Goal: Register for event/course

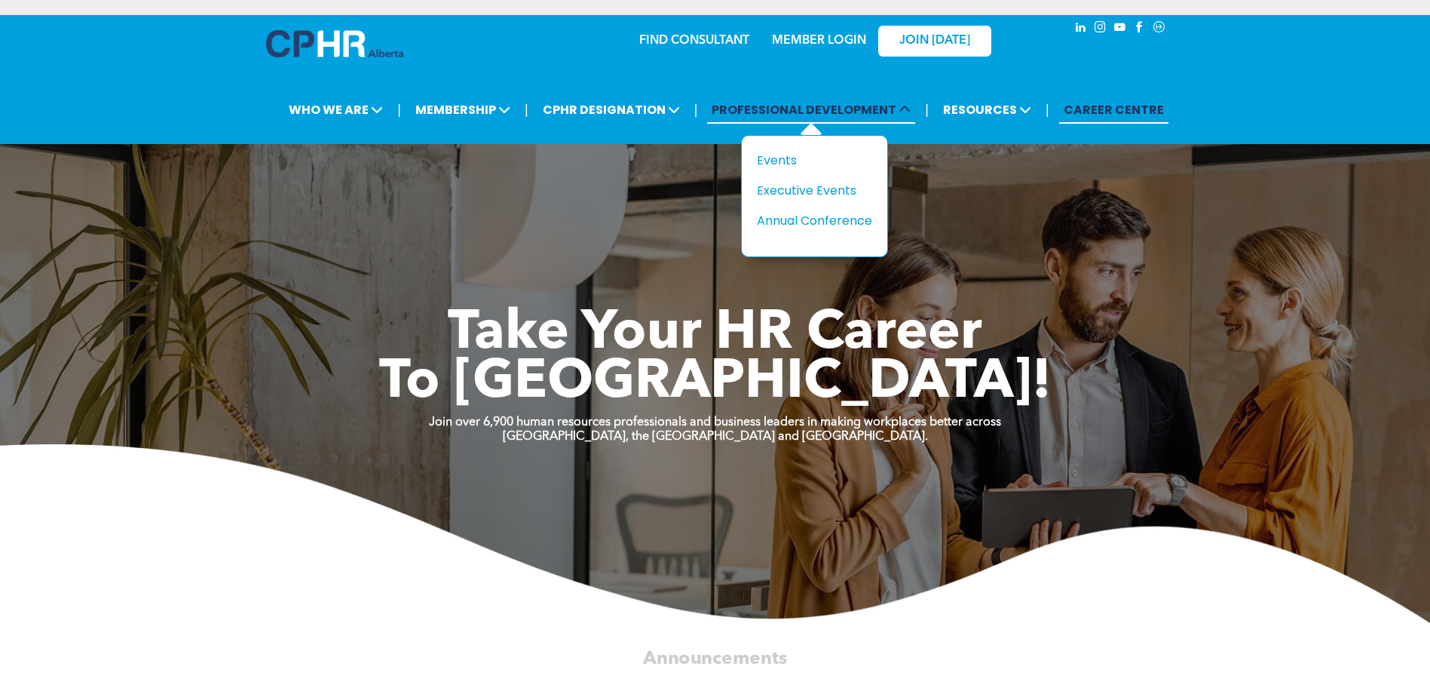
click at [838, 112] on span "PROFESSIONAL DEVELOPMENT" at bounding box center [811, 110] width 208 height 28
click at [780, 166] on div "Events" at bounding box center [809, 160] width 104 height 19
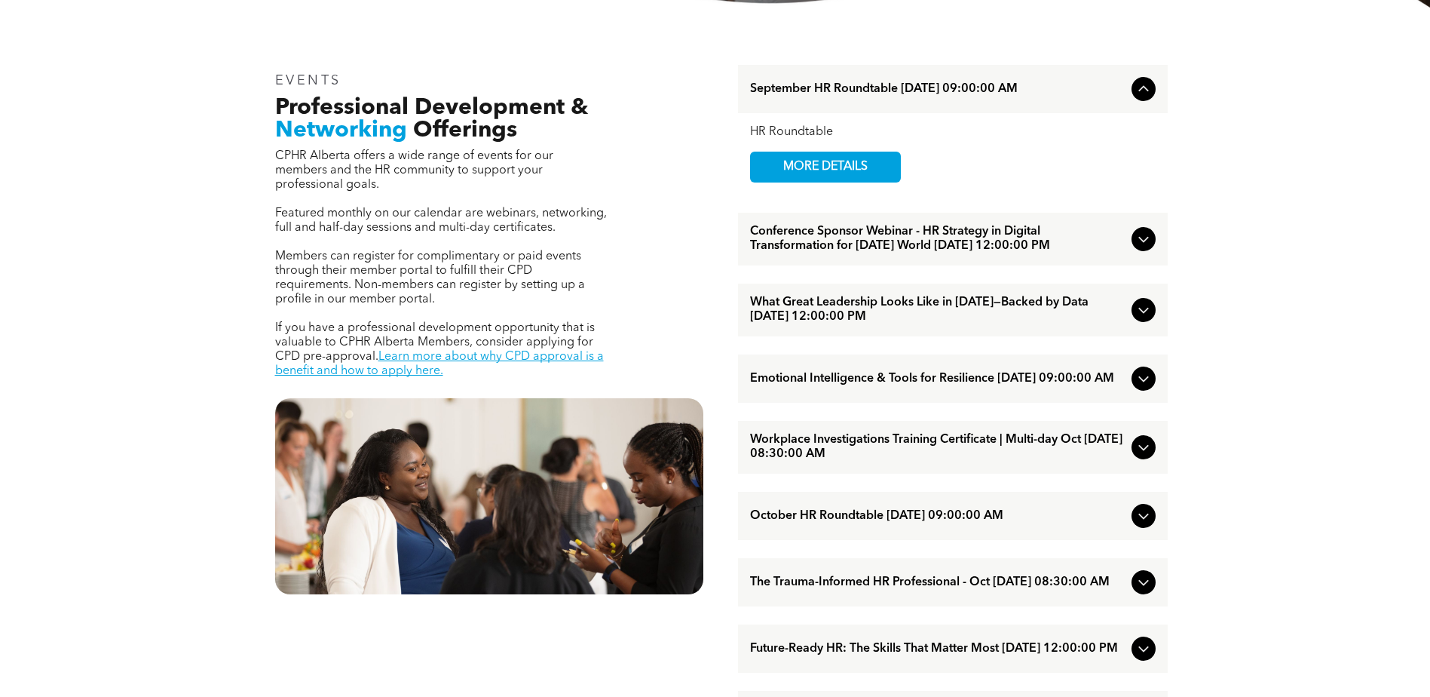
scroll to position [528, 0]
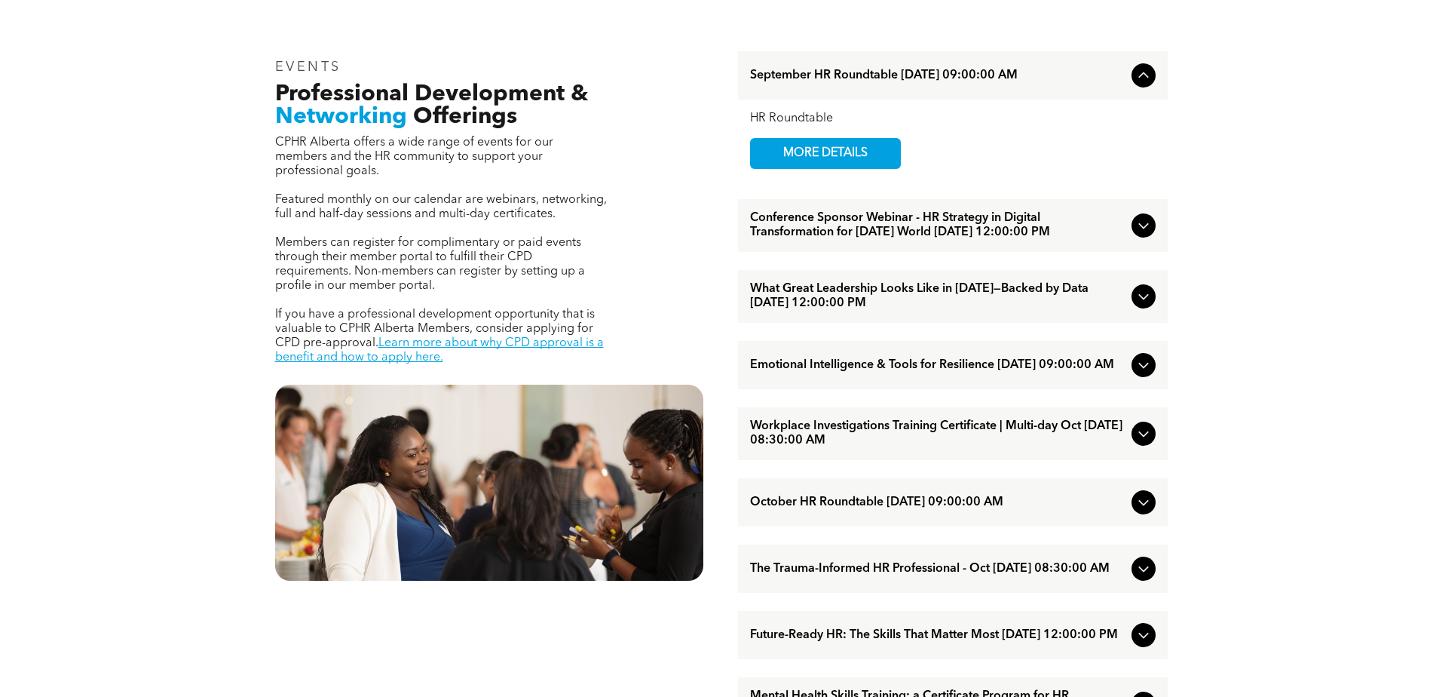
click at [1139, 443] on icon at bounding box center [1144, 433] width 18 height 18
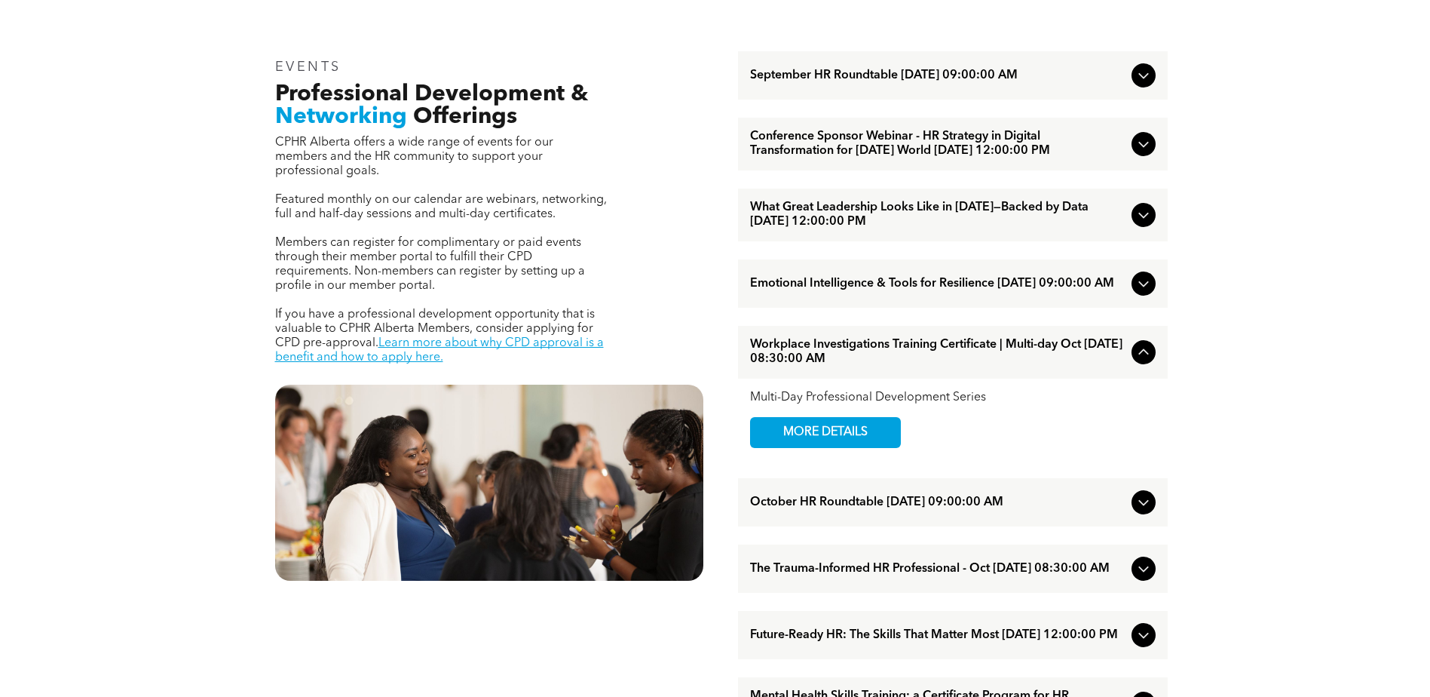
click at [1142, 355] on icon at bounding box center [1143, 352] width 10 height 6
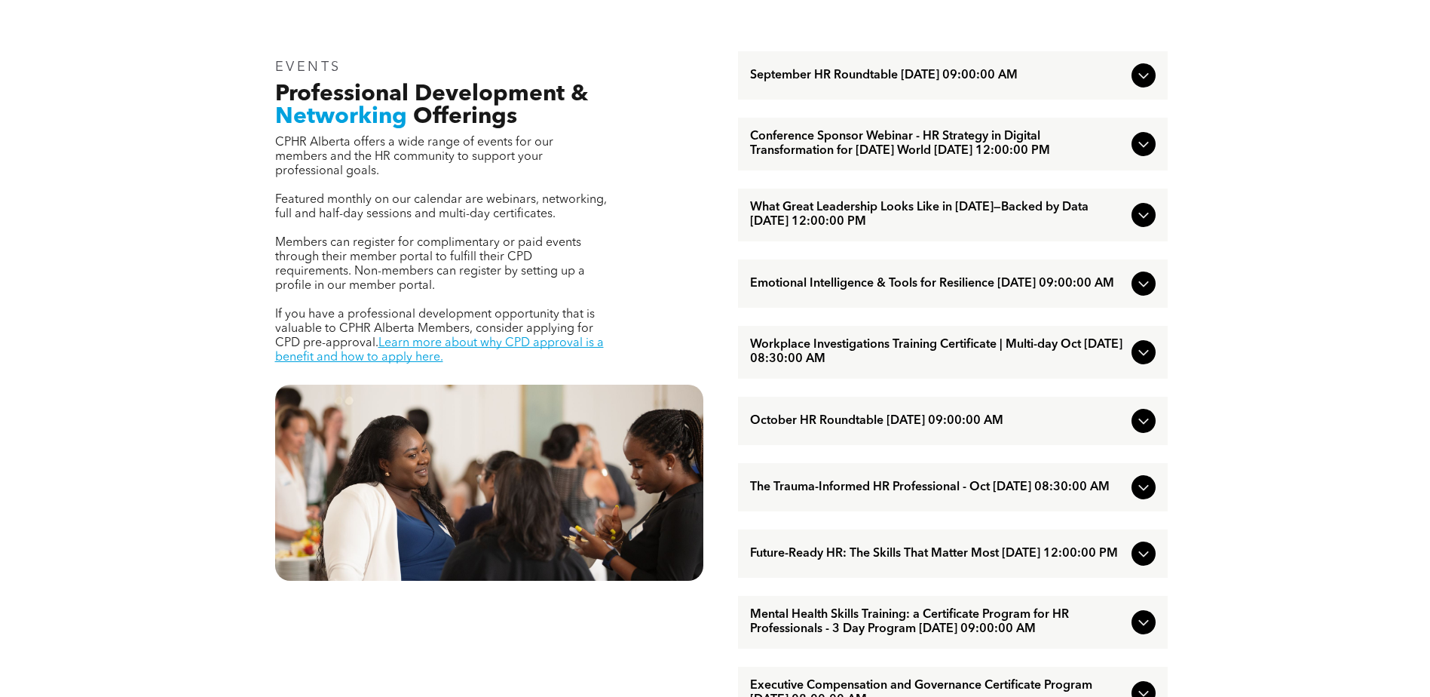
click at [1156, 368] on div "Workplace Investigations Training Certificate | Multi-day Oct [DATE] 08:30:00 AM" at bounding box center [953, 352] width 430 height 53
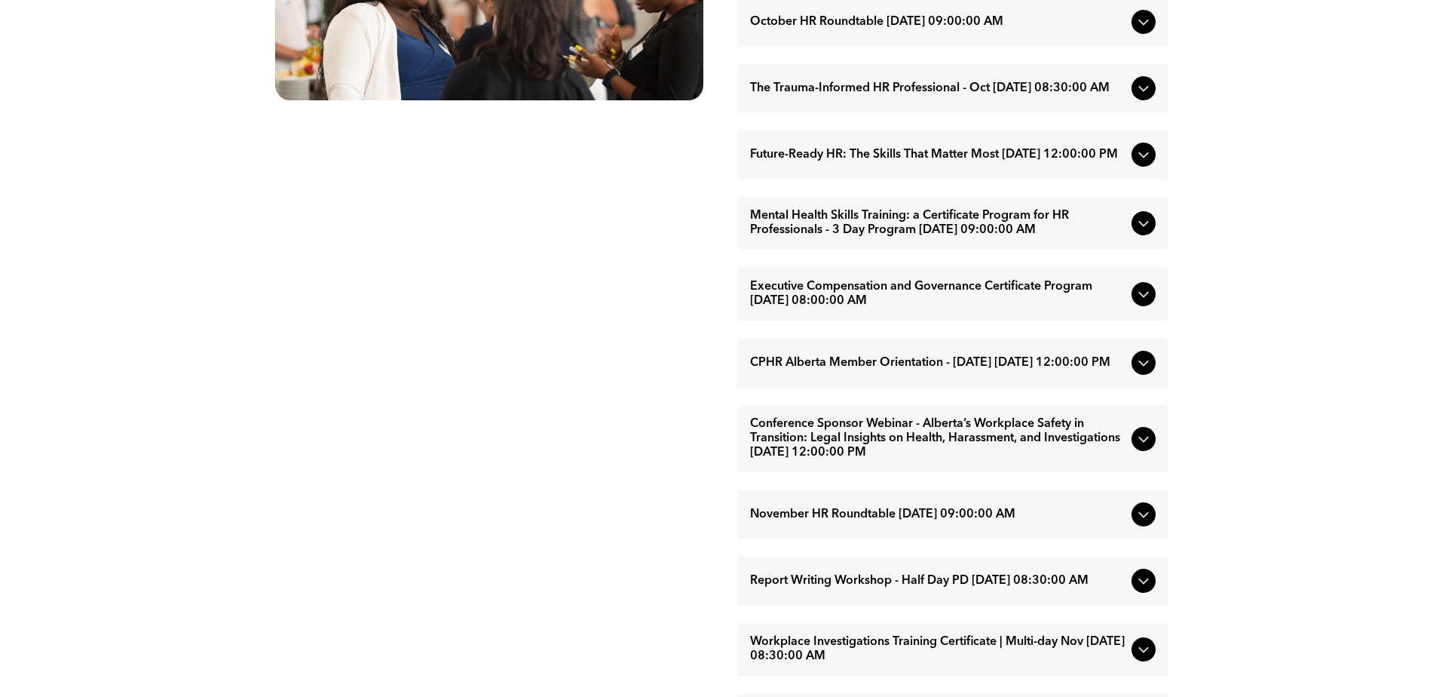
scroll to position [1056, 0]
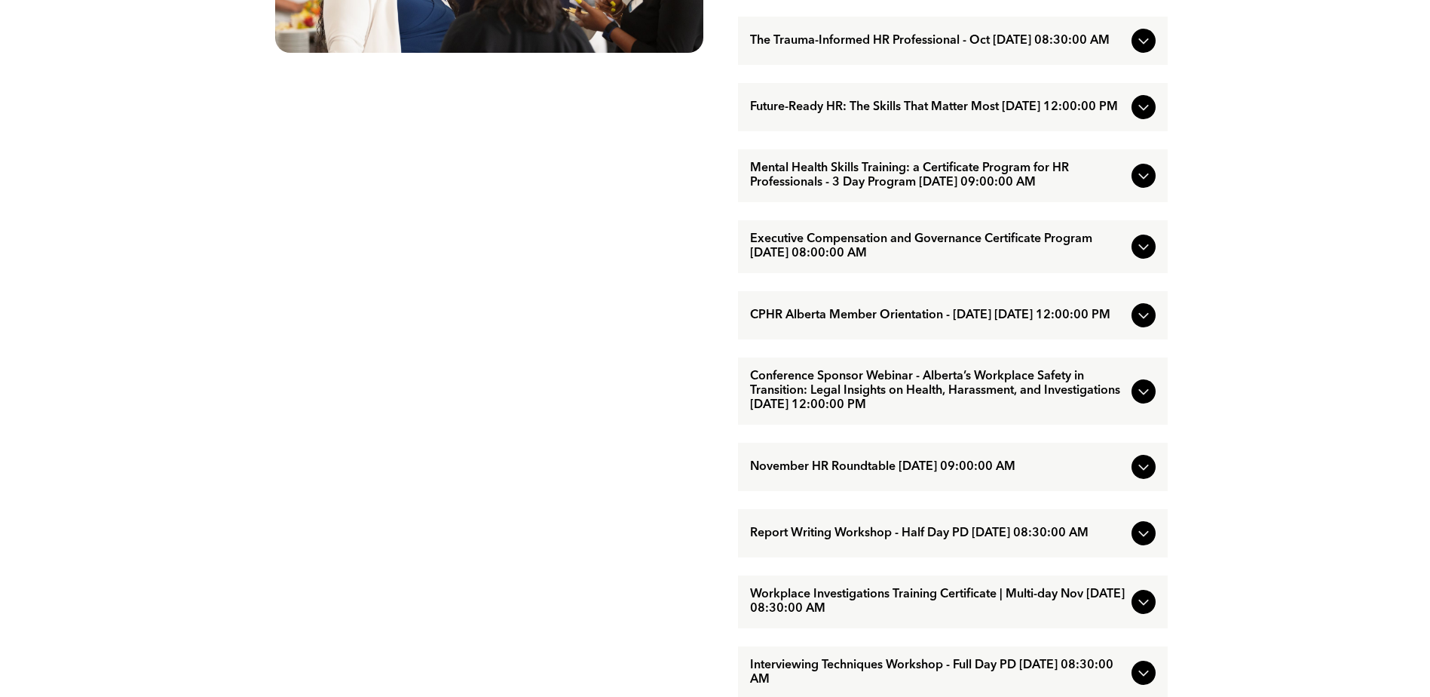
click at [1147, 400] on icon at bounding box center [1144, 391] width 18 height 18
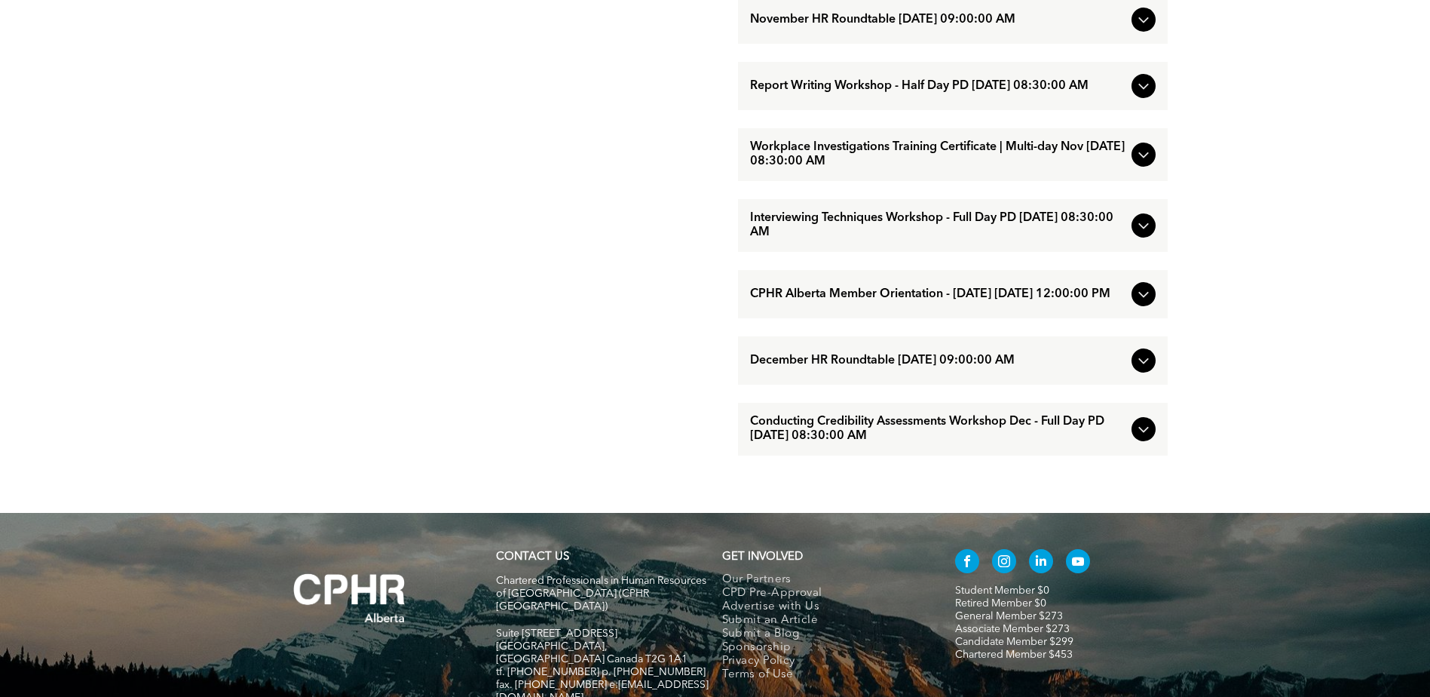
scroll to position [1508, 0]
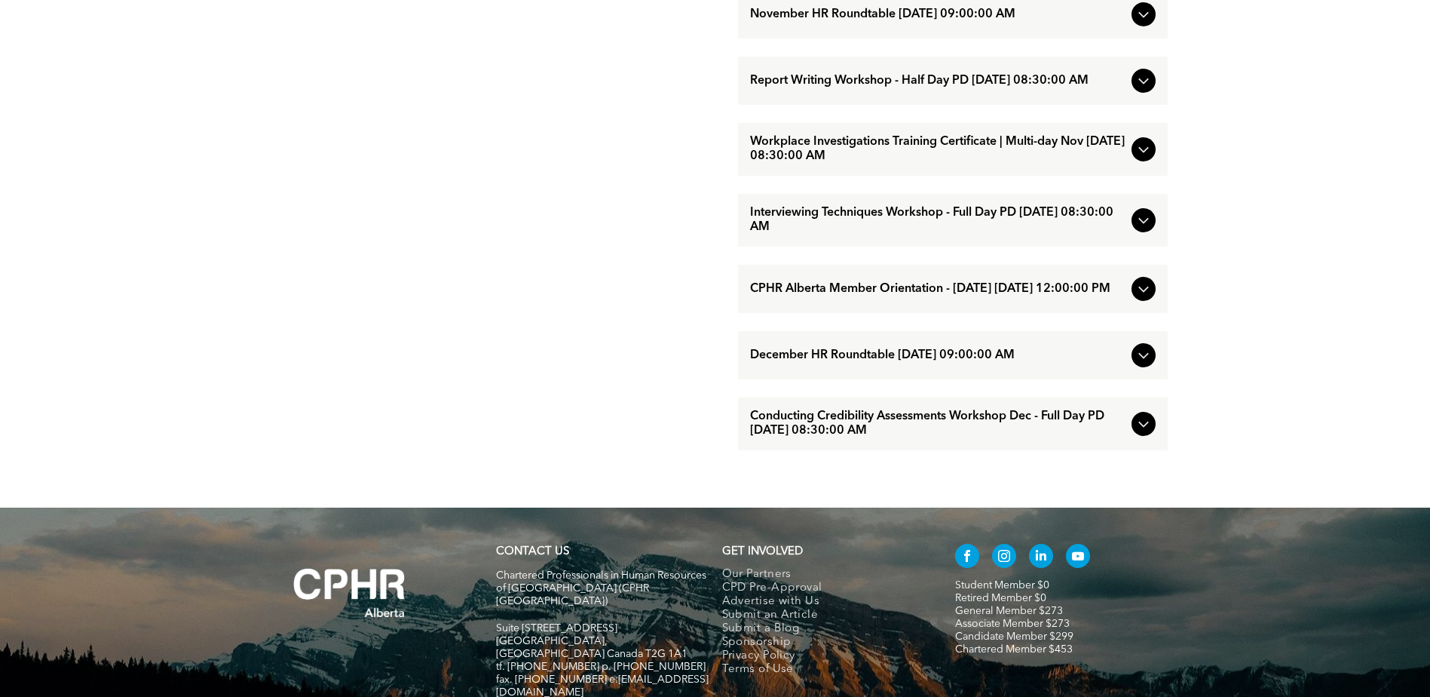
click at [1143, 229] on icon at bounding box center [1144, 220] width 18 height 18
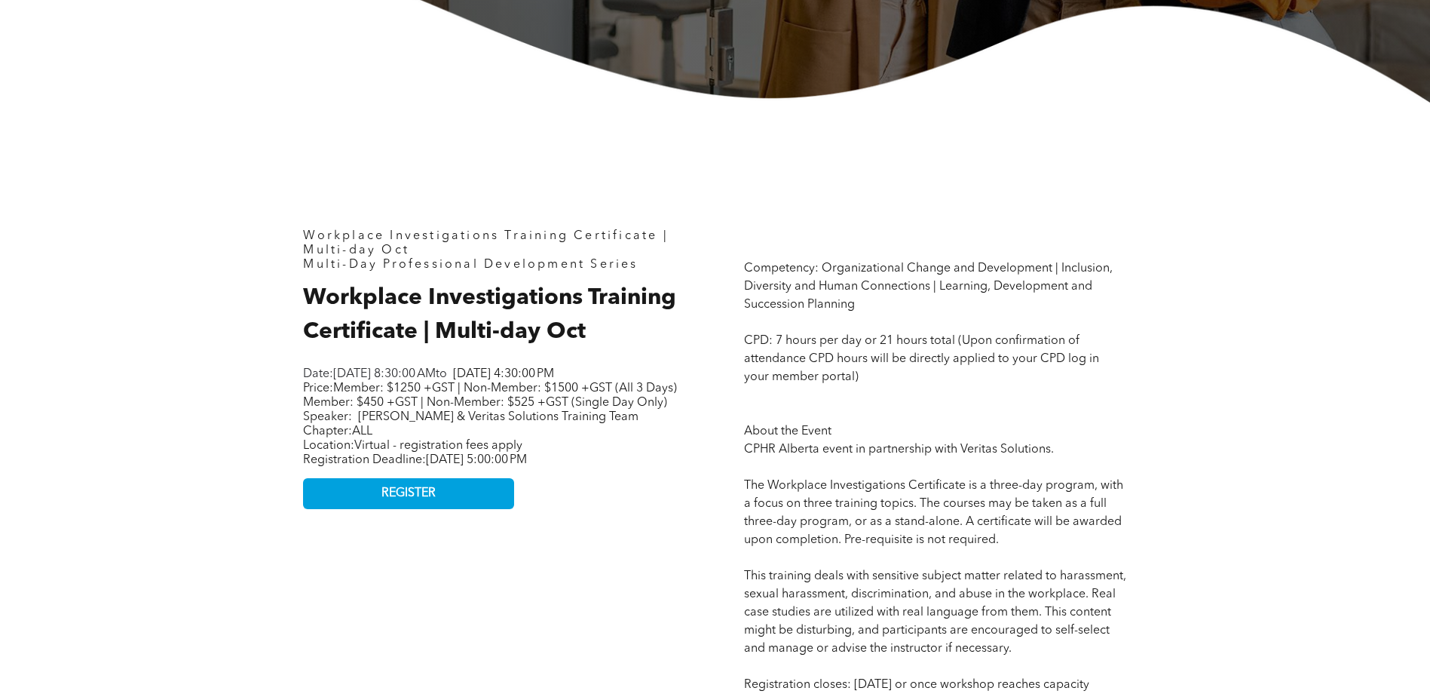
scroll to position [528, 0]
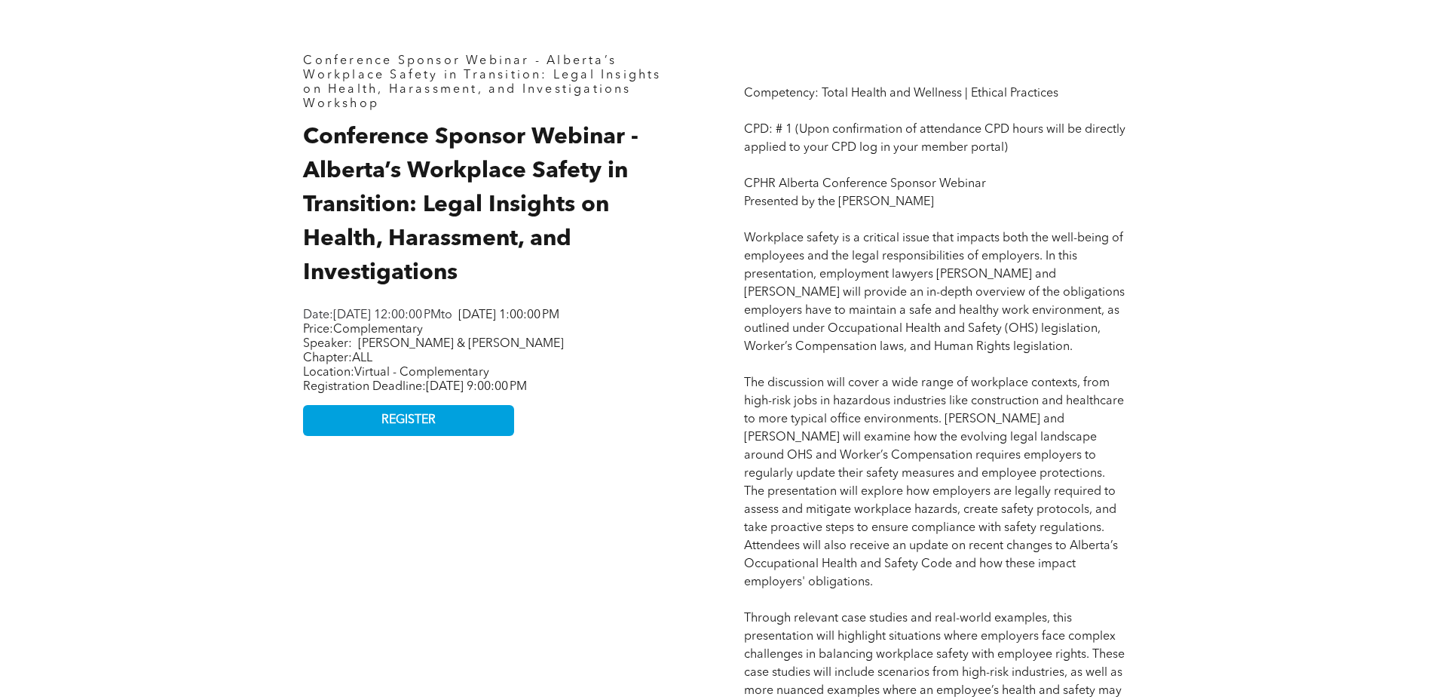
scroll to position [754, 0]
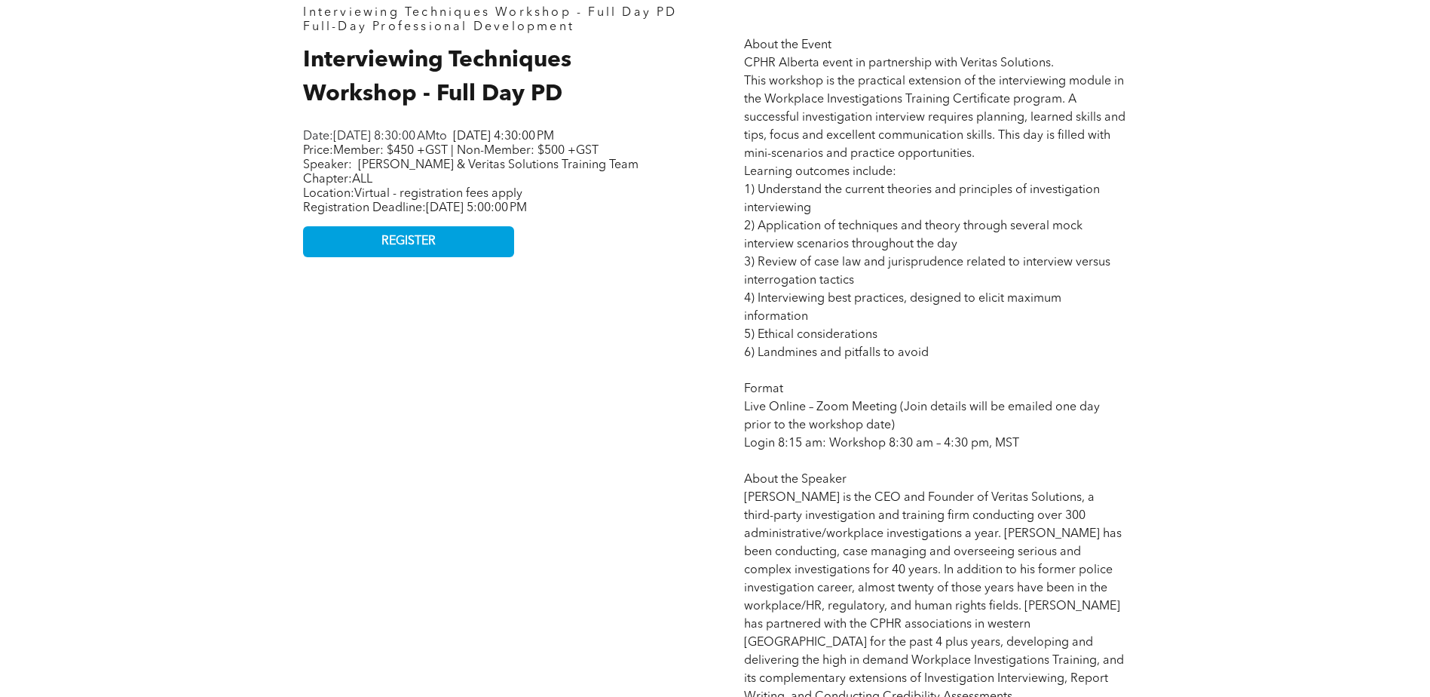
scroll to position [679, 0]
